Goal: Find specific page/section: Find specific page/section

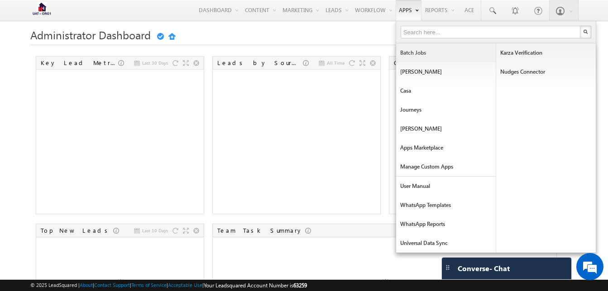
click at [410, 58] on link "Batch Jobs" at bounding box center [446, 52] width 100 height 19
click at [412, 148] on link "Apps Marketplace" at bounding box center [446, 147] width 100 height 19
click at [431, 167] on link "Manage Custom Apps" at bounding box center [446, 166] width 100 height 19
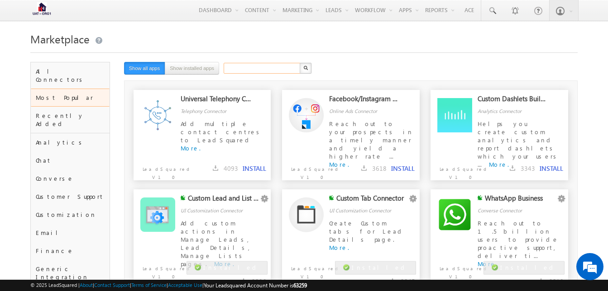
click at [242, 71] on input "text" at bounding box center [261, 68] width 77 height 11
type input "clonedb"
click at [304, 67] on img "button" at bounding box center [305, 68] width 5 height 5
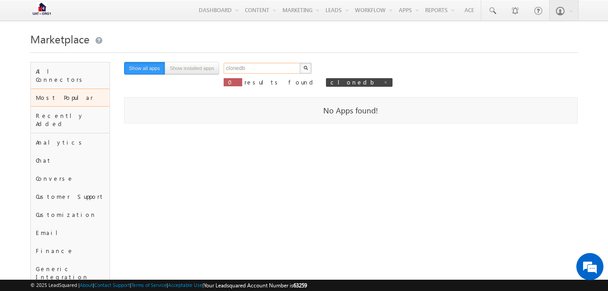
click at [258, 67] on input "clonedb" at bounding box center [261, 68] width 77 height 11
type input "dbclone"
click at [304, 67] on img "button" at bounding box center [305, 68] width 5 height 5
click at [244, 70] on input "dbclone" at bounding box center [261, 68] width 77 height 11
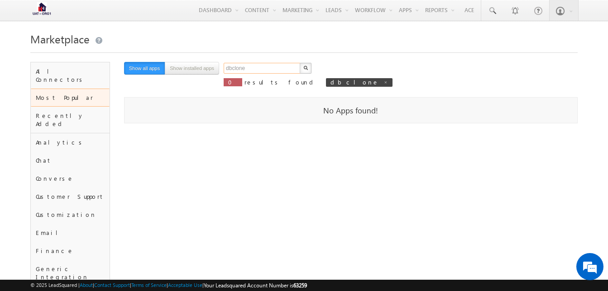
click at [244, 70] on input "dbclone" at bounding box center [261, 68] width 77 height 11
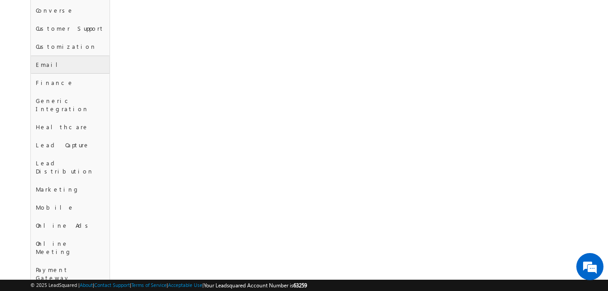
scroll to position [371, 0]
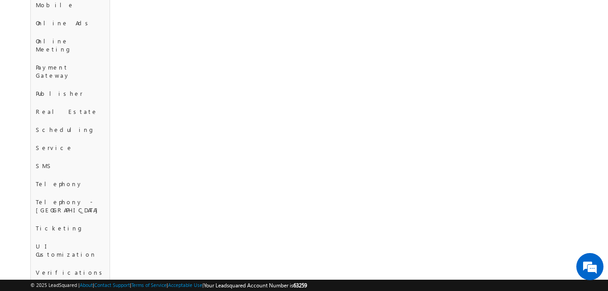
type input "Search"
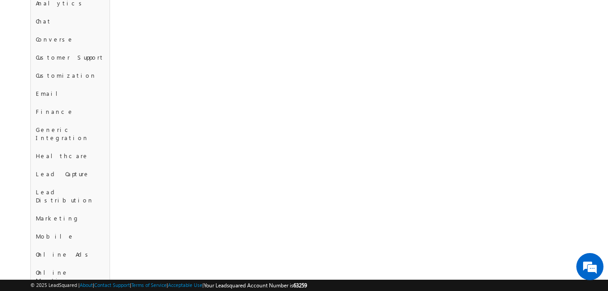
scroll to position [0, 0]
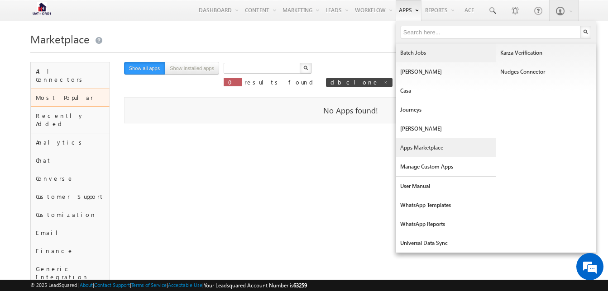
type input "Search"
click at [409, 54] on link "Batch Jobs" at bounding box center [446, 52] width 100 height 19
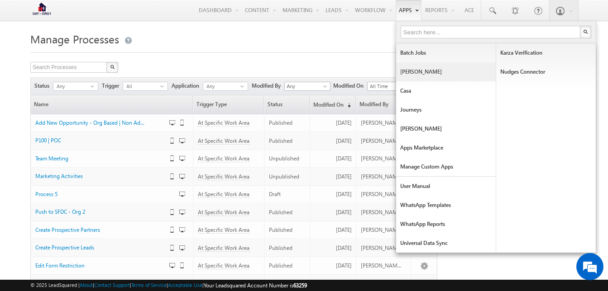
click at [401, 70] on link "[PERSON_NAME]" at bounding box center [446, 71] width 100 height 19
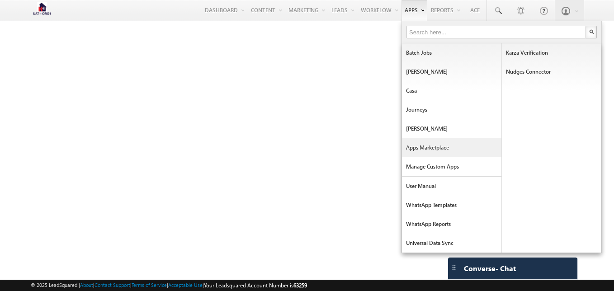
click at [425, 149] on link "Apps Marketplace" at bounding box center [452, 147] width 100 height 19
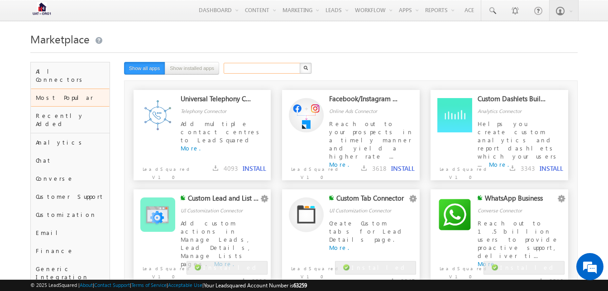
click at [251, 68] on input "text" at bounding box center [261, 68] width 77 height 11
type input "db"
click at [304, 67] on img "button" at bounding box center [305, 68] width 5 height 5
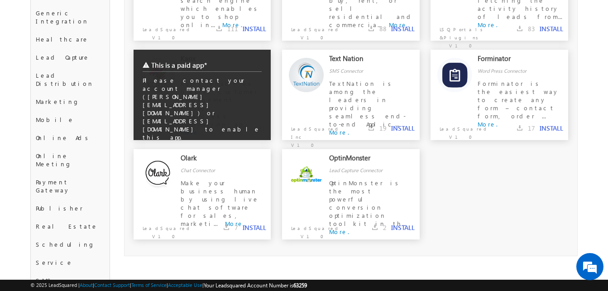
scroll to position [255, 0]
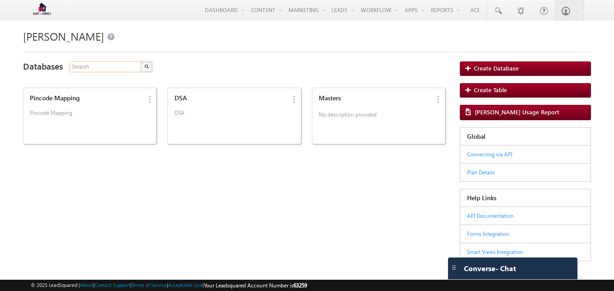
click at [127, 63] on input "text" at bounding box center [106, 67] width 72 height 11
type input "db"
click at [144, 67] on img "button" at bounding box center [146, 66] width 5 height 5
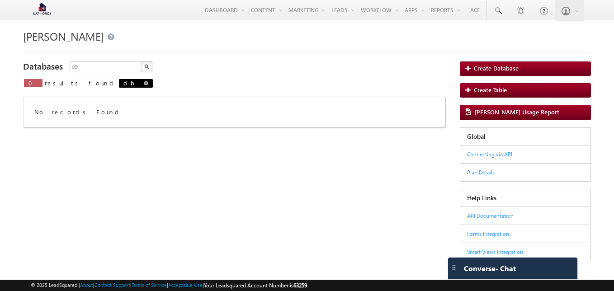
click at [144, 82] on span at bounding box center [146, 83] width 5 height 5
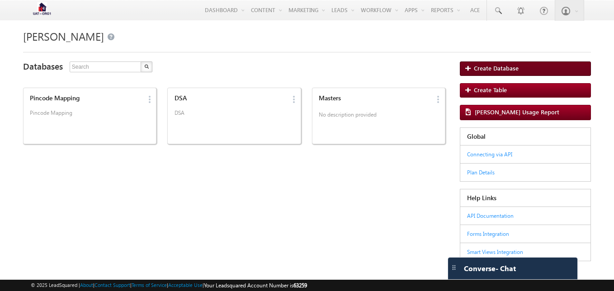
click at [482, 63] on link "Create Database" at bounding box center [525, 69] width 131 height 14
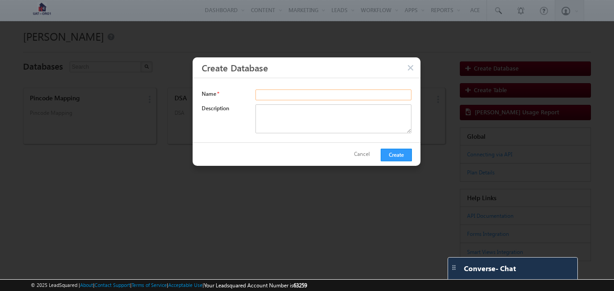
click at [292, 100] on input "text" at bounding box center [334, 95] width 156 height 11
click at [201, 218] on div at bounding box center [307, 149] width 614 height 259
click at [410, 65] on button "button" at bounding box center [411, 68] width 9 height 9
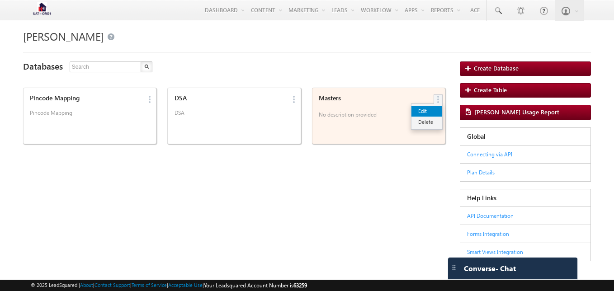
click at [0, 20] on link "Edit" at bounding box center [0, 20] width 0 height 0
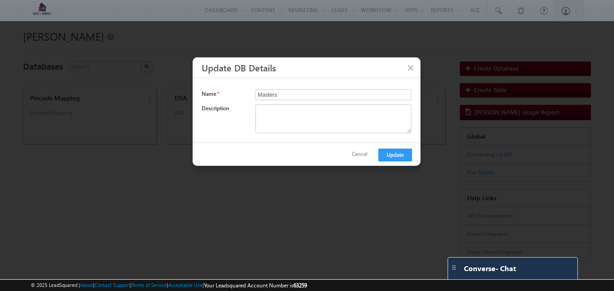
click at [412, 72] on button "button" at bounding box center [411, 68] width 9 height 9
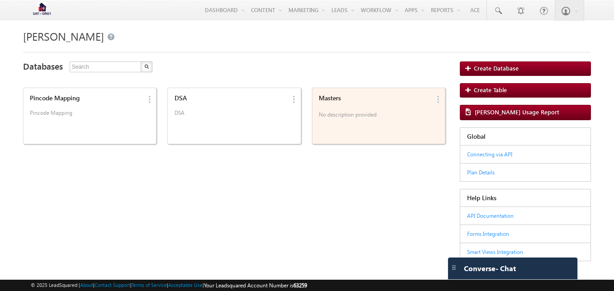
click at [359, 112] on p "No description provided" at bounding box center [375, 116] width 112 height 14
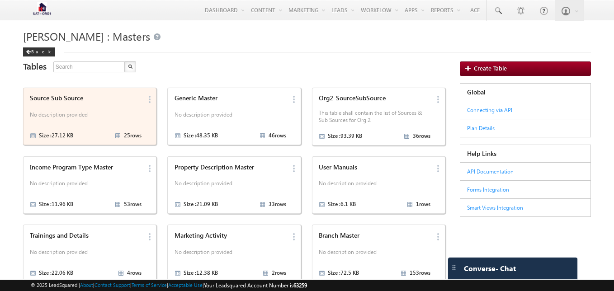
click at [55, 114] on p "No description provided" at bounding box center [86, 116] width 112 height 14
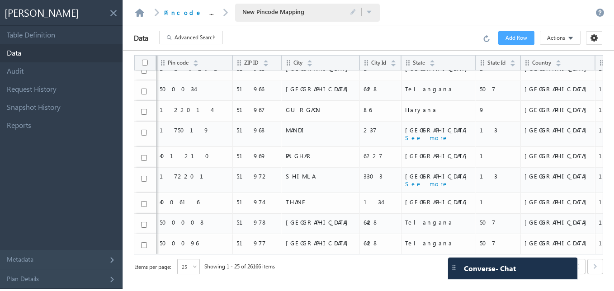
scroll to position [350, 0]
click at [40, 87] on link "Request History" at bounding box center [61, 90] width 123 height 18
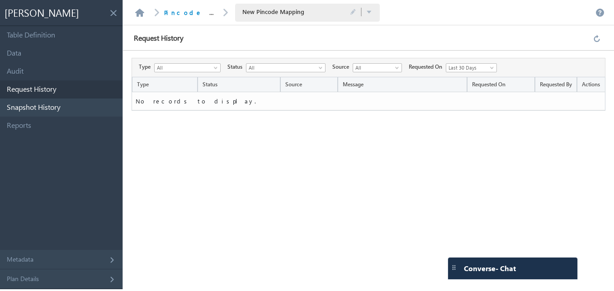
click at [41, 102] on link "Snapshot History" at bounding box center [61, 108] width 123 height 18
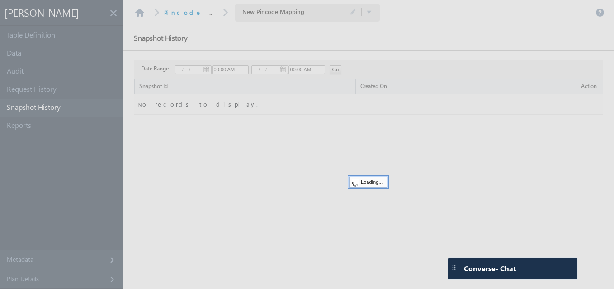
type input "08/31/2025"
type input "01:19 PM"
type input "09/01/2025"
type input "01:19 PM"
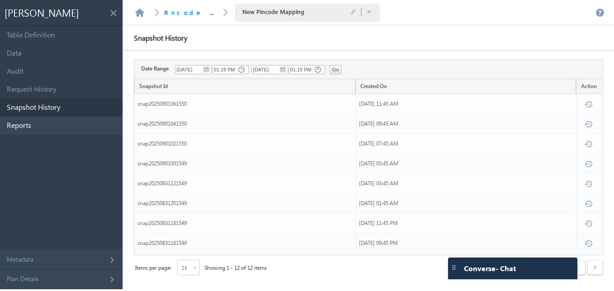
click at [38, 129] on link "Reports" at bounding box center [61, 126] width 123 height 18
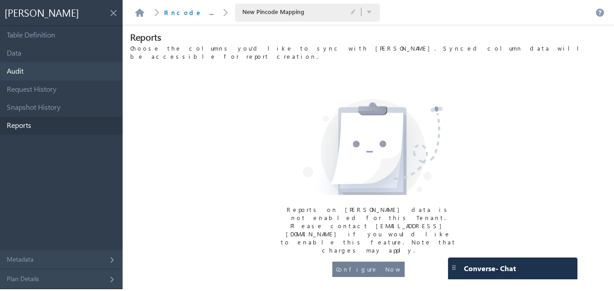
click at [33, 64] on link "Audit" at bounding box center [61, 71] width 123 height 18
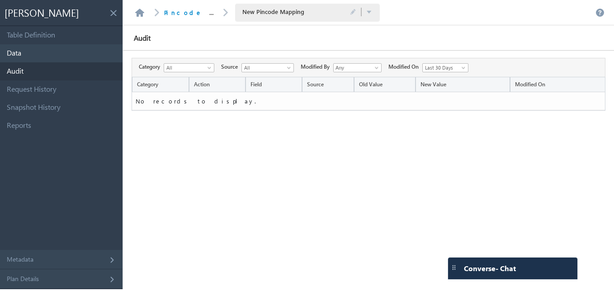
click at [42, 54] on link "Data" at bounding box center [61, 53] width 123 height 18
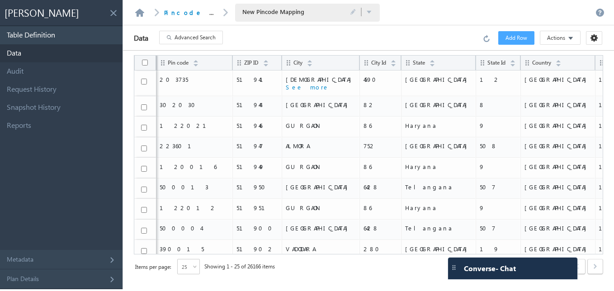
click at [50, 29] on link "Table Definition" at bounding box center [61, 35] width 123 height 18
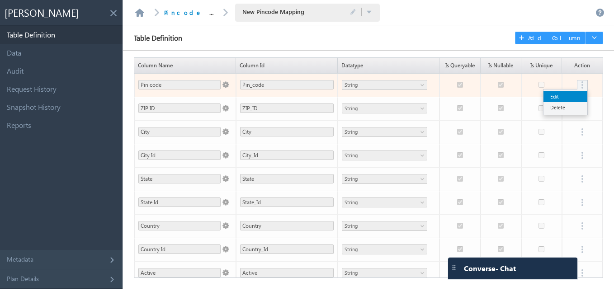
click at [556, 97] on link "Edit" at bounding box center [566, 96] width 44 height 11
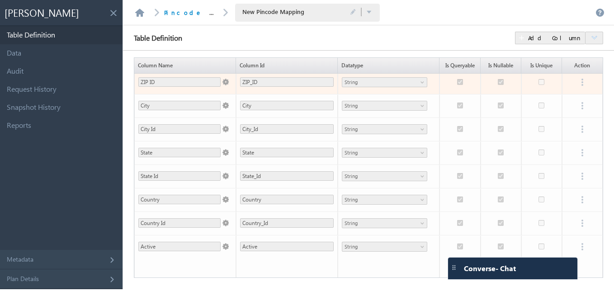
scroll to position [0, 0]
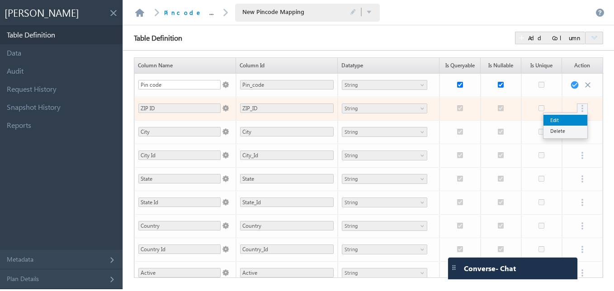
click at [556, 119] on link "Edit" at bounding box center [566, 120] width 44 height 11
click at [579, 105] on link at bounding box center [584, 109] width 10 height 8
click at [564, 117] on link "Edit" at bounding box center [566, 120] width 44 height 11
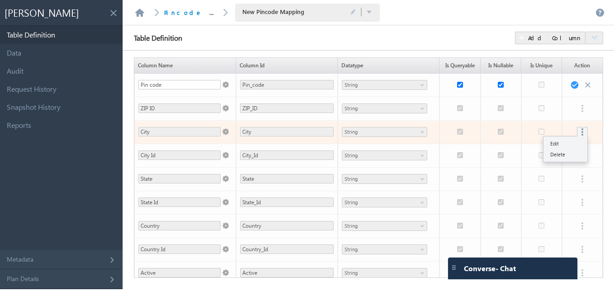
click at [579, 133] on link at bounding box center [584, 132] width 10 height 8
click at [556, 141] on link "Edit" at bounding box center [566, 143] width 44 height 11
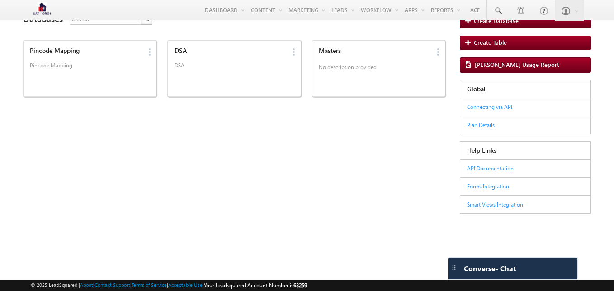
scroll to position [47, 0]
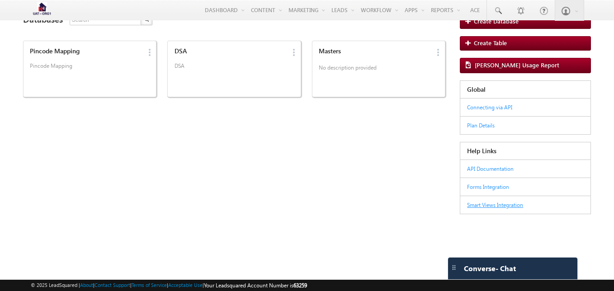
click at [485, 203] on link "Smart Views Integration" at bounding box center [495, 205] width 56 height 7
click at [482, 188] on link "Forms Integration" at bounding box center [488, 187] width 42 height 7
click at [496, 168] on link "API Documentation" at bounding box center [490, 169] width 47 height 7
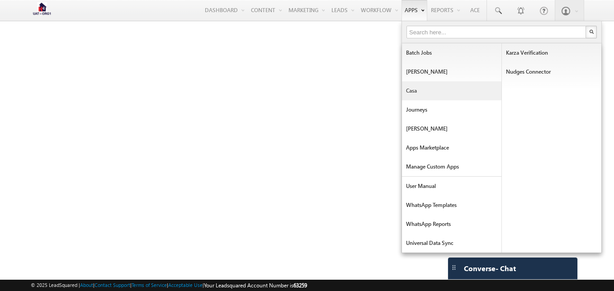
click at [416, 94] on link "Casa" at bounding box center [452, 90] width 100 height 19
